Goal: Task Accomplishment & Management: Manage account settings

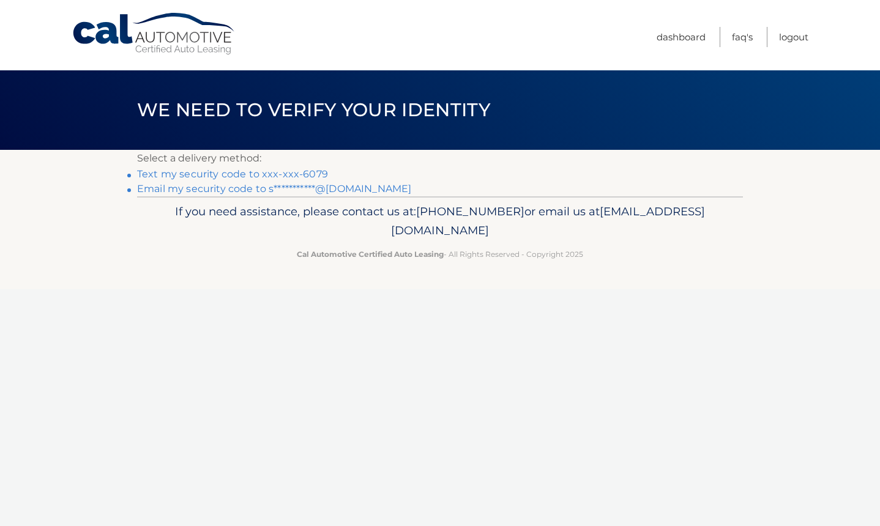
click at [255, 173] on link "Text my security code to xxx-xxx-6079" at bounding box center [232, 174] width 191 height 12
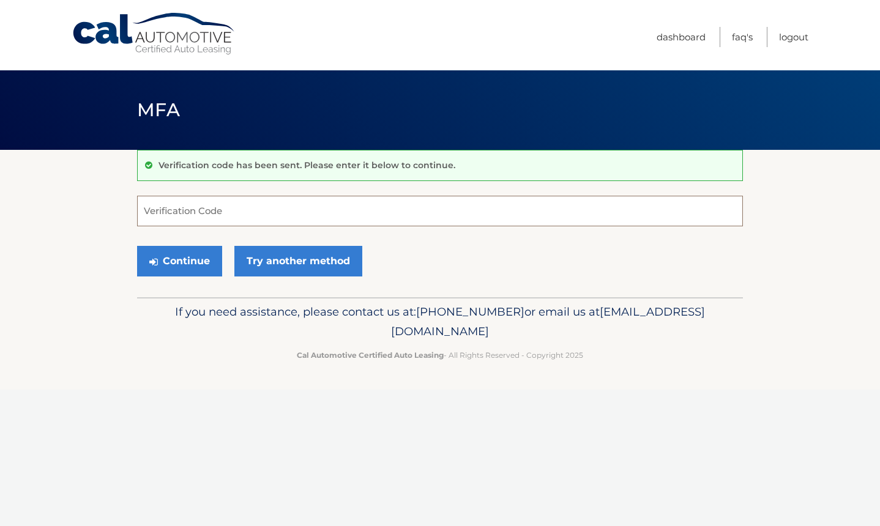
click at [255, 214] on input "Verification Code" at bounding box center [440, 211] width 606 height 31
type input "665422"
click at [188, 257] on button "Continue" at bounding box center [179, 261] width 85 height 31
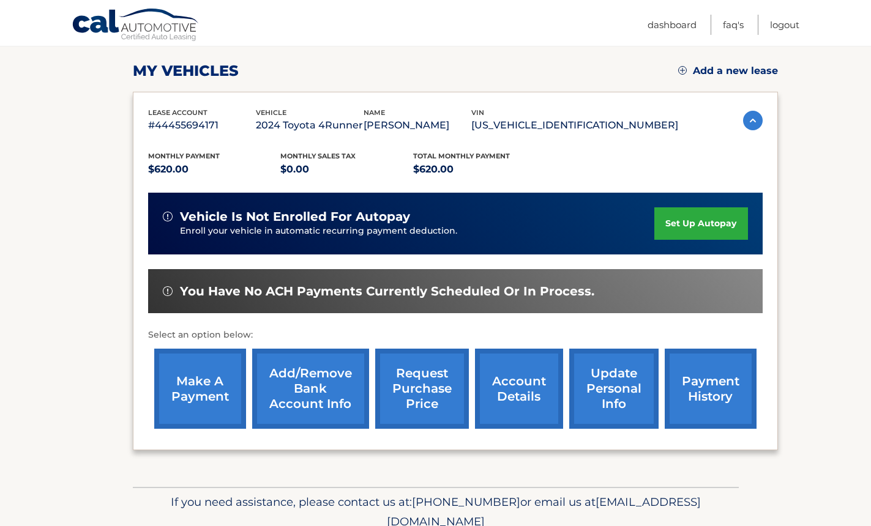
scroll to position [184, 0]
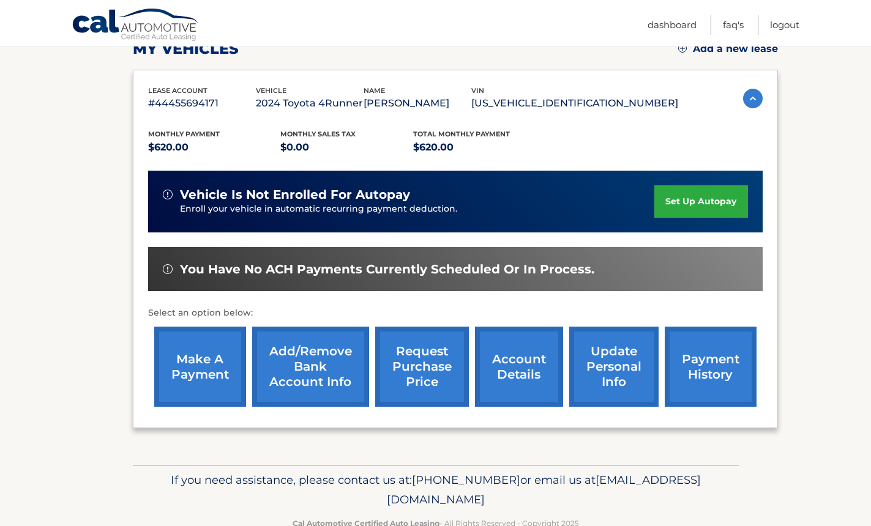
click at [704, 201] on link "set up autopay" at bounding box center [700, 201] width 93 height 32
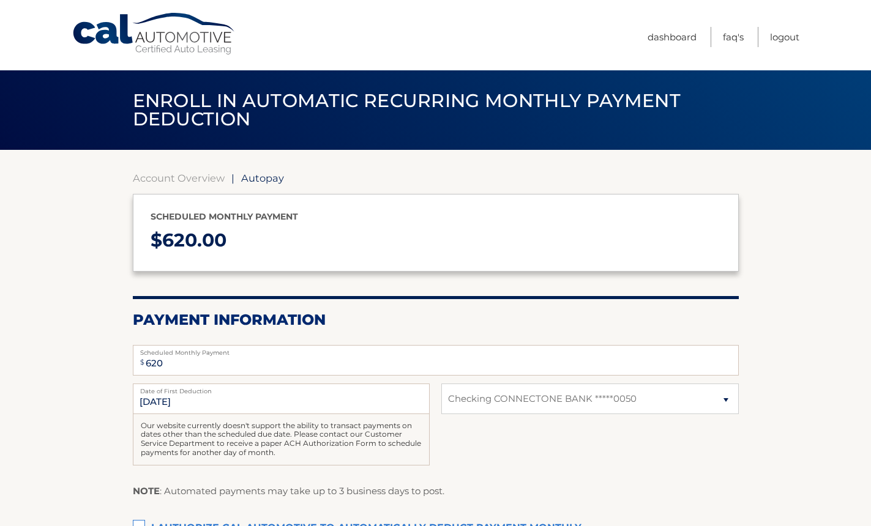
select select "MDk5MjU1ZWMtNGY5MS00YWEwLTgxZGUtMmM5ZjMxNzVmYzlk"
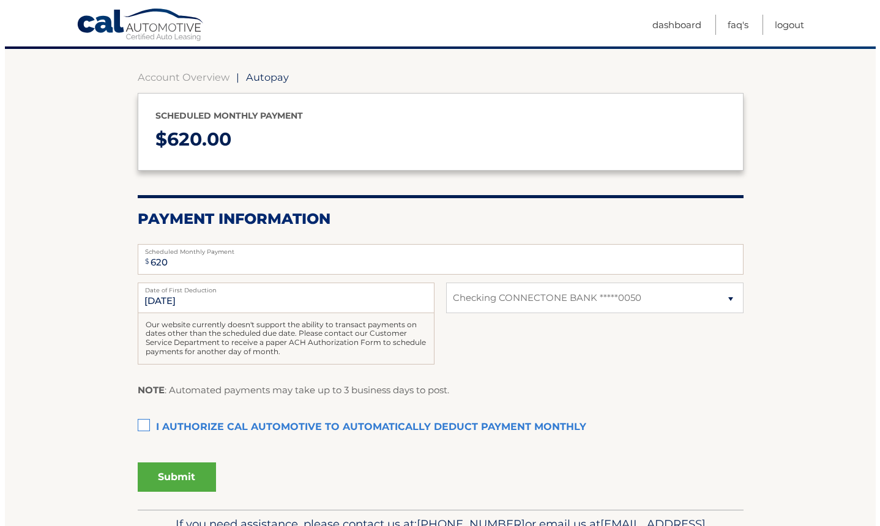
scroll to position [122, 0]
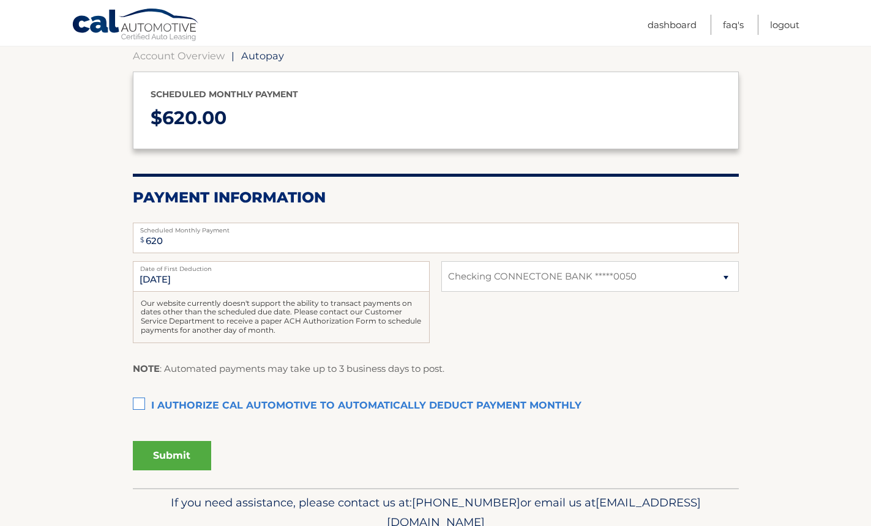
click at [140, 401] on label "I authorize cal automotive to automatically deduct payment monthly This checkbo…" at bounding box center [436, 406] width 606 height 24
click at [0, 0] on input "I authorize cal automotive to automatically deduct payment monthly This checkbo…" at bounding box center [0, 0] width 0 height 0
click at [728, 277] on select "Select Bank Account Checking CONNECTONE BANK *****0050" at bounding box center [589, 276] width 297 height 31
click at [732, 281] on select "Select Bank Account Checking CONNECTONE BANK *****0050" at bounding box center [589, 276] width 297 height 31
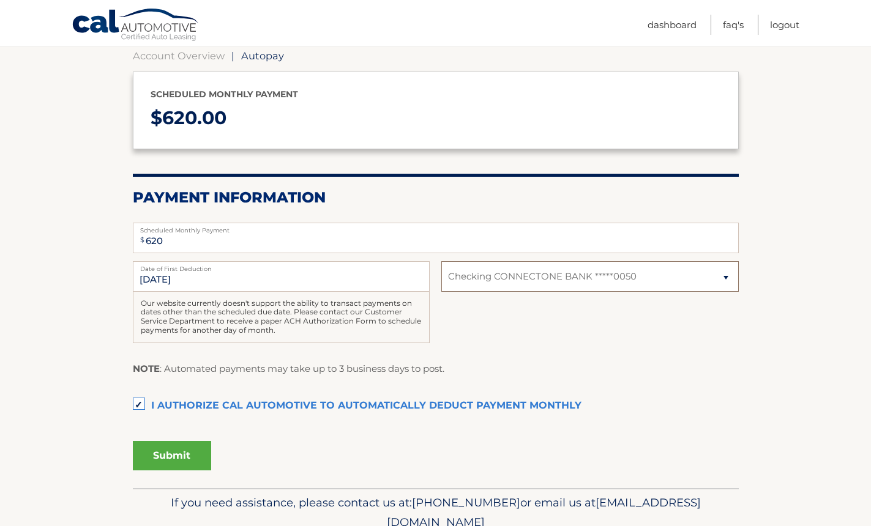
click at [441, 261] on select "Select Bank Account Checking CONNECTONE BANK *****0050" at bounding box center [589, 276] width 297 height 31
click at [184, 455] on button "Submit" at bounding box center [172, 455] width 78 height 29
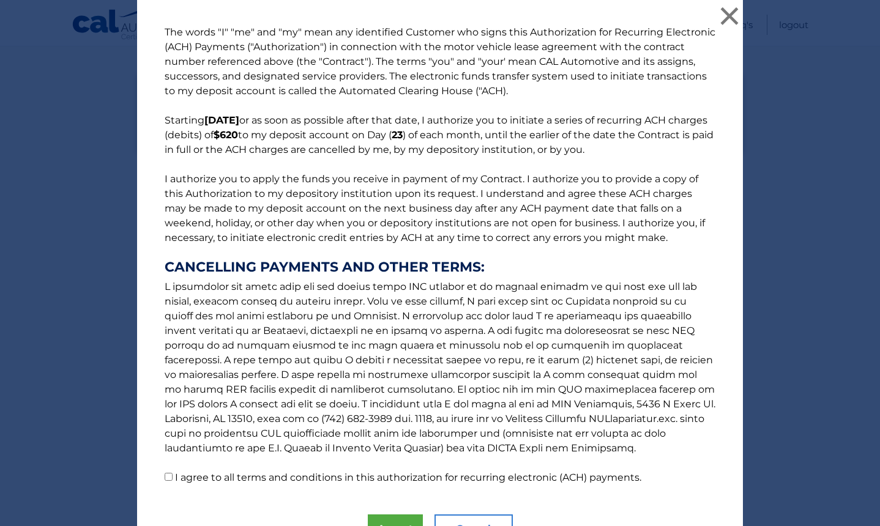
scroll to position [61, 0]
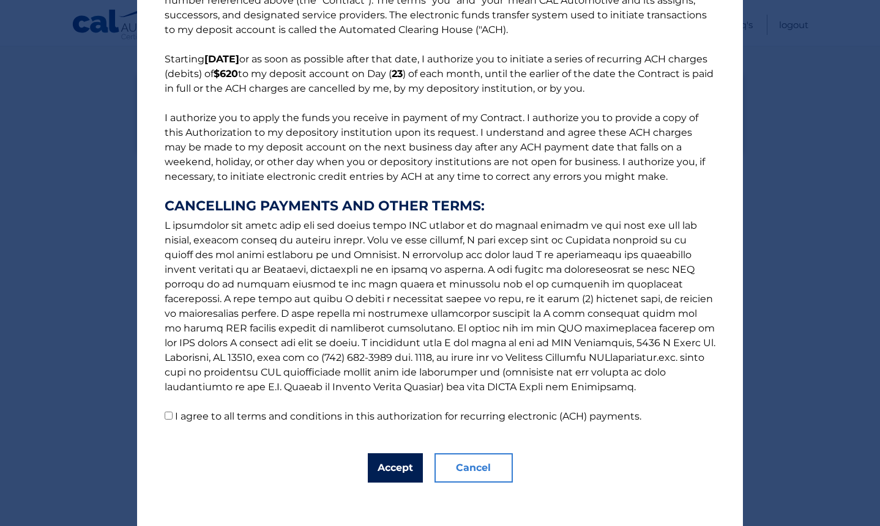
click at [390, 470] on button "Accept" at bounding box center [395, 467] width 55 height 29
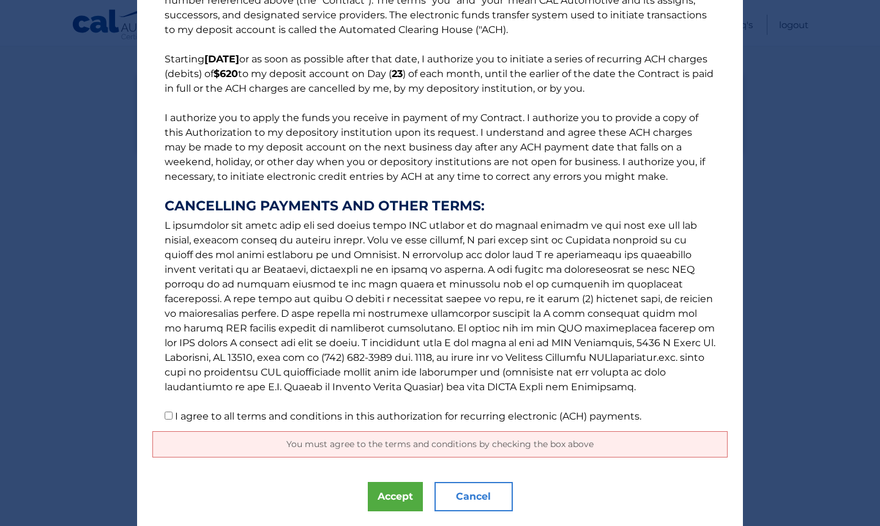
click at [167, 412] on input "I agree to all terms and conditions in this authorization for recurring electro…" at bounding box center [169, 416] width 8 height 8
checkbox input "true"
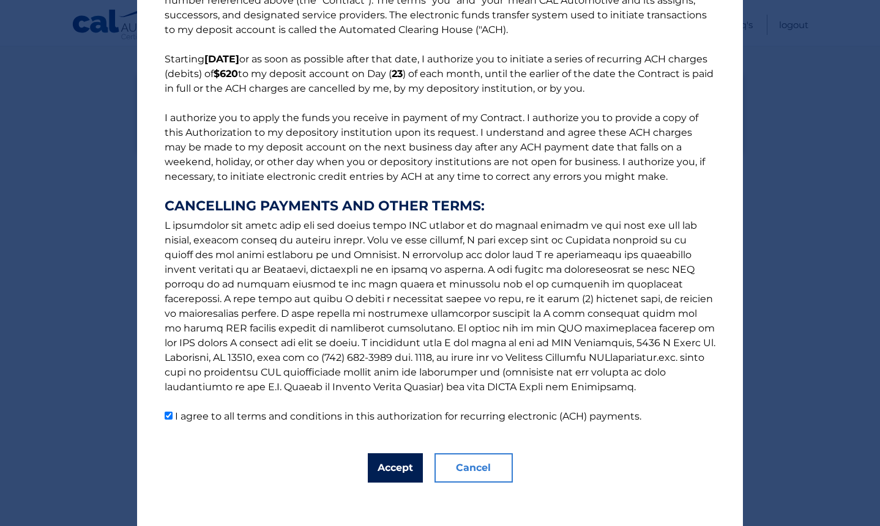
click at [362, 465] on div "The words "I" "me" and "my" mean any identified Customer who signs this Authori…" at bounding box center [440, 235] width 606 height 593
click at [384, 468] on button "Accept" at bounding box center [395, 467] width 55 height 29
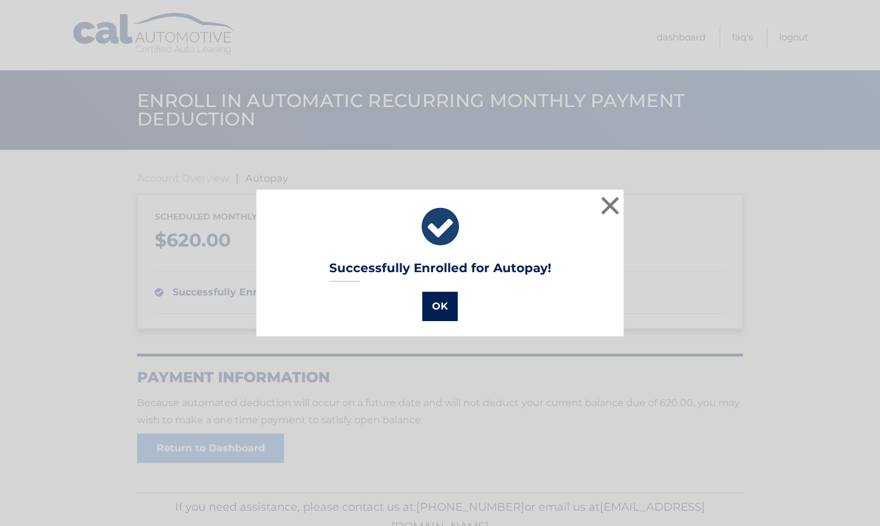
click at [429, 309] on button "OK" at bounding box center [439, 306] width 35 height 29
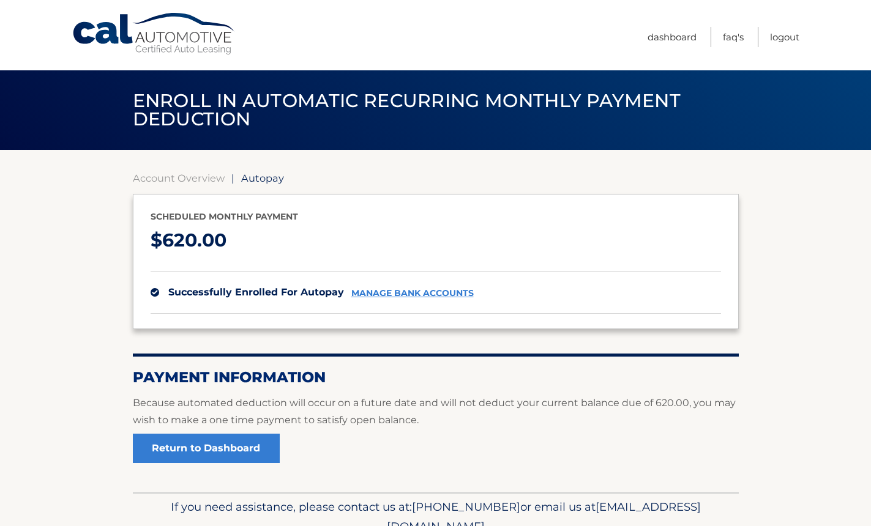
click at [95, 243] on section "Account Overview | Autopay Scheduled monthly payment $ 620.00 successfully enro…" at bounding box center [435, 321] width 871 height 343
click at [79, 291] on section "Account Overview | Autopay Scheduled monthly payment $ 620.00 successfully enro…" at bounding box center [435, 321] width 871 height 343
